Goal: Transaction & Acquisition: Subscribe to service/newsletter

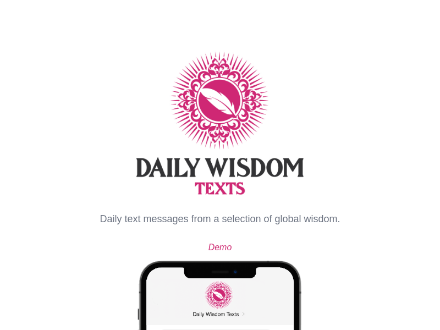
select select "**"
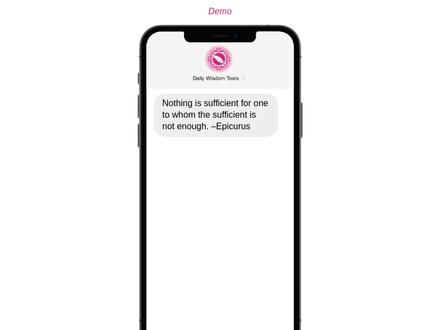
scroll to position [236, 0]
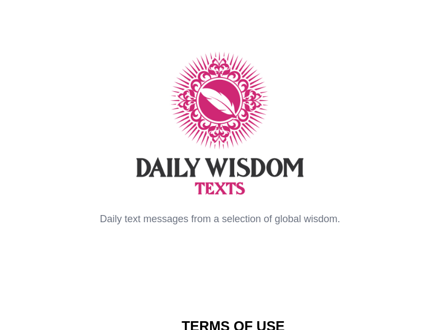
scroll to position [6681, 0]
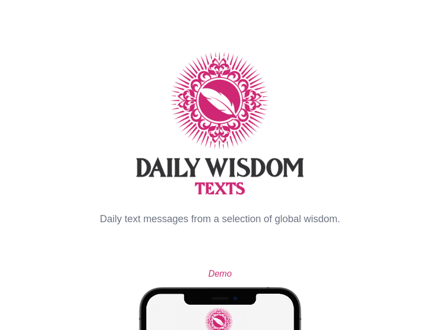
select select "**"
